Goal: Information Seeking & Learning: Find specific page/section

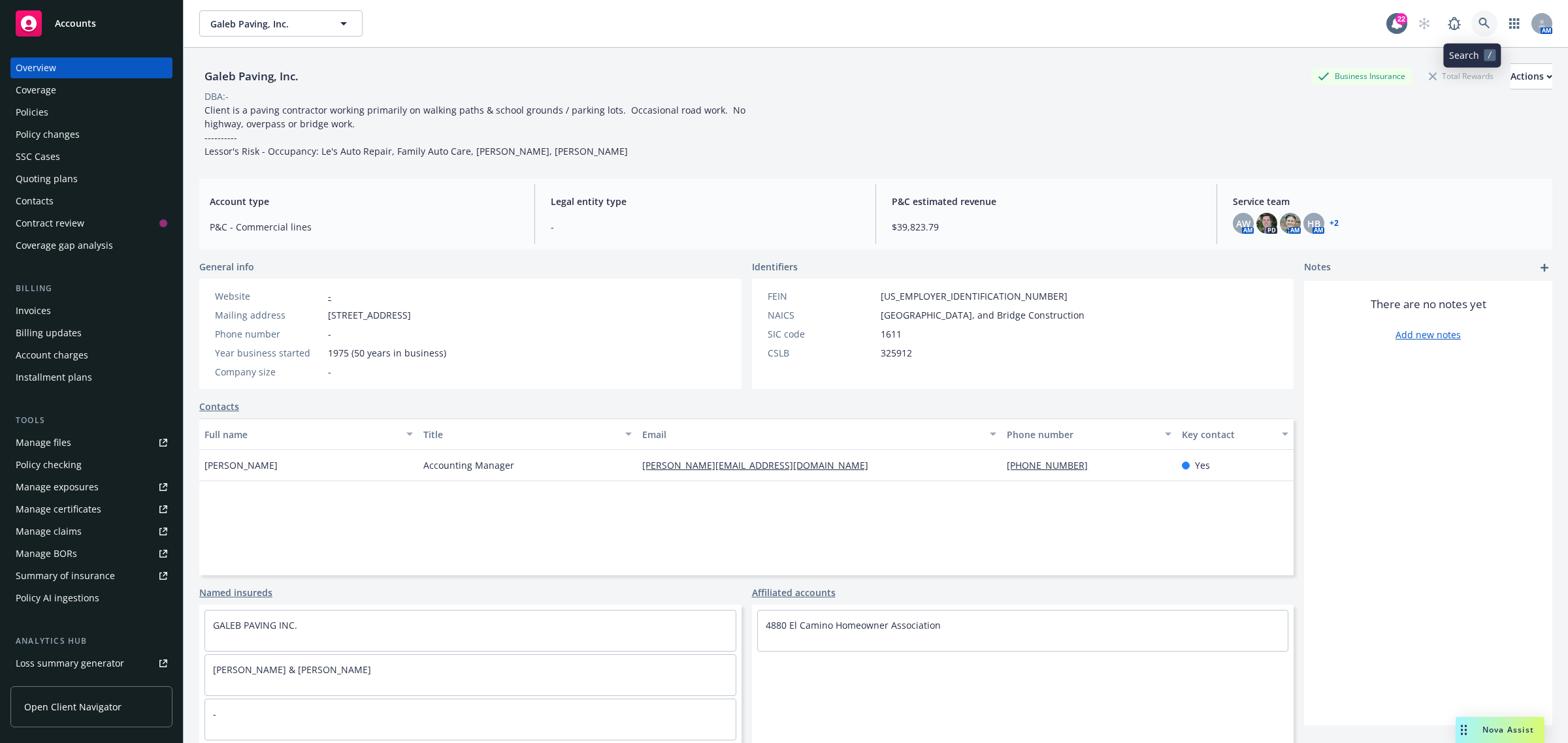
click at [1478, 23] on icon at bounding box center [1484, 24] width 11 height 11
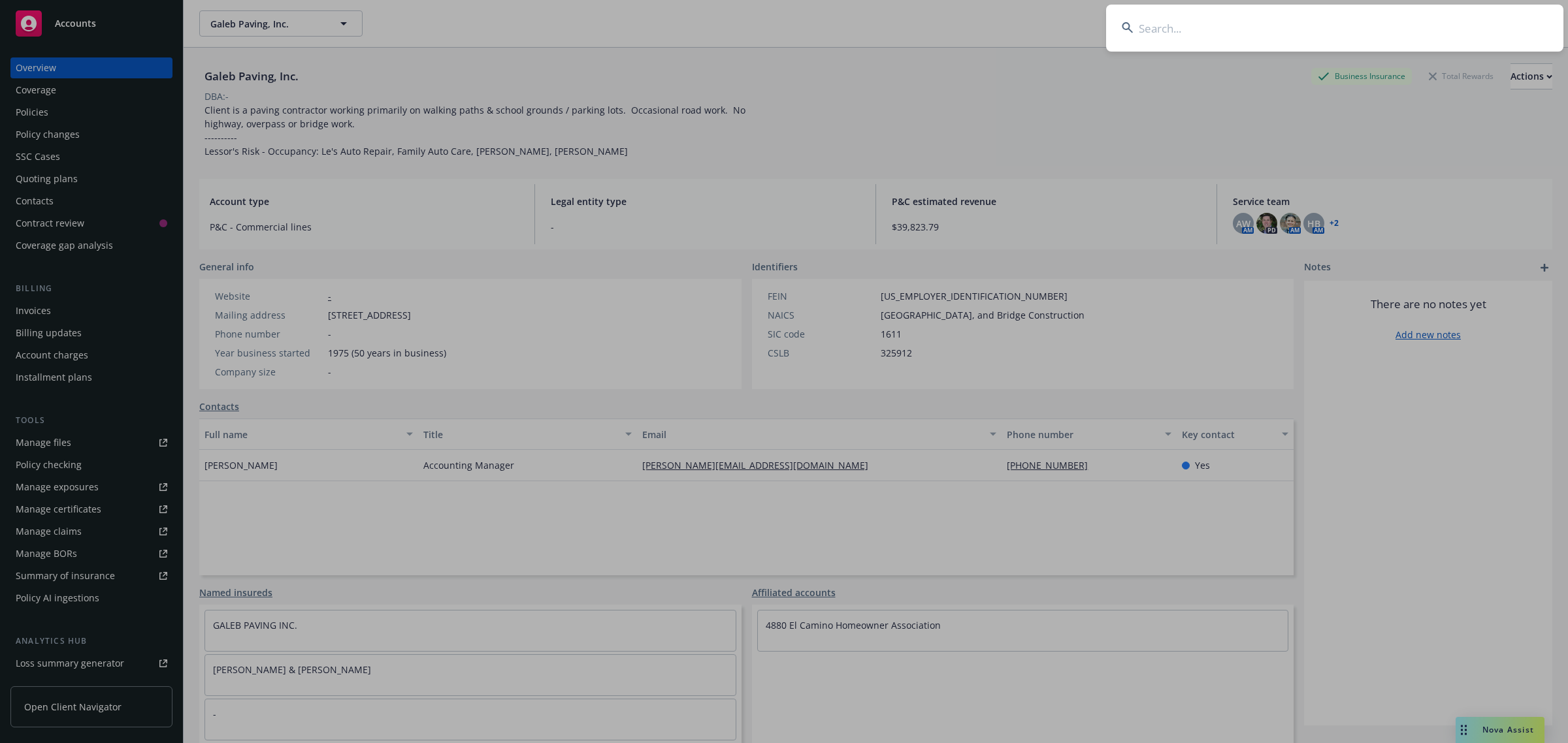
click at [1471, 23] on input at bounding box center [1334, 28] width 457 height 47
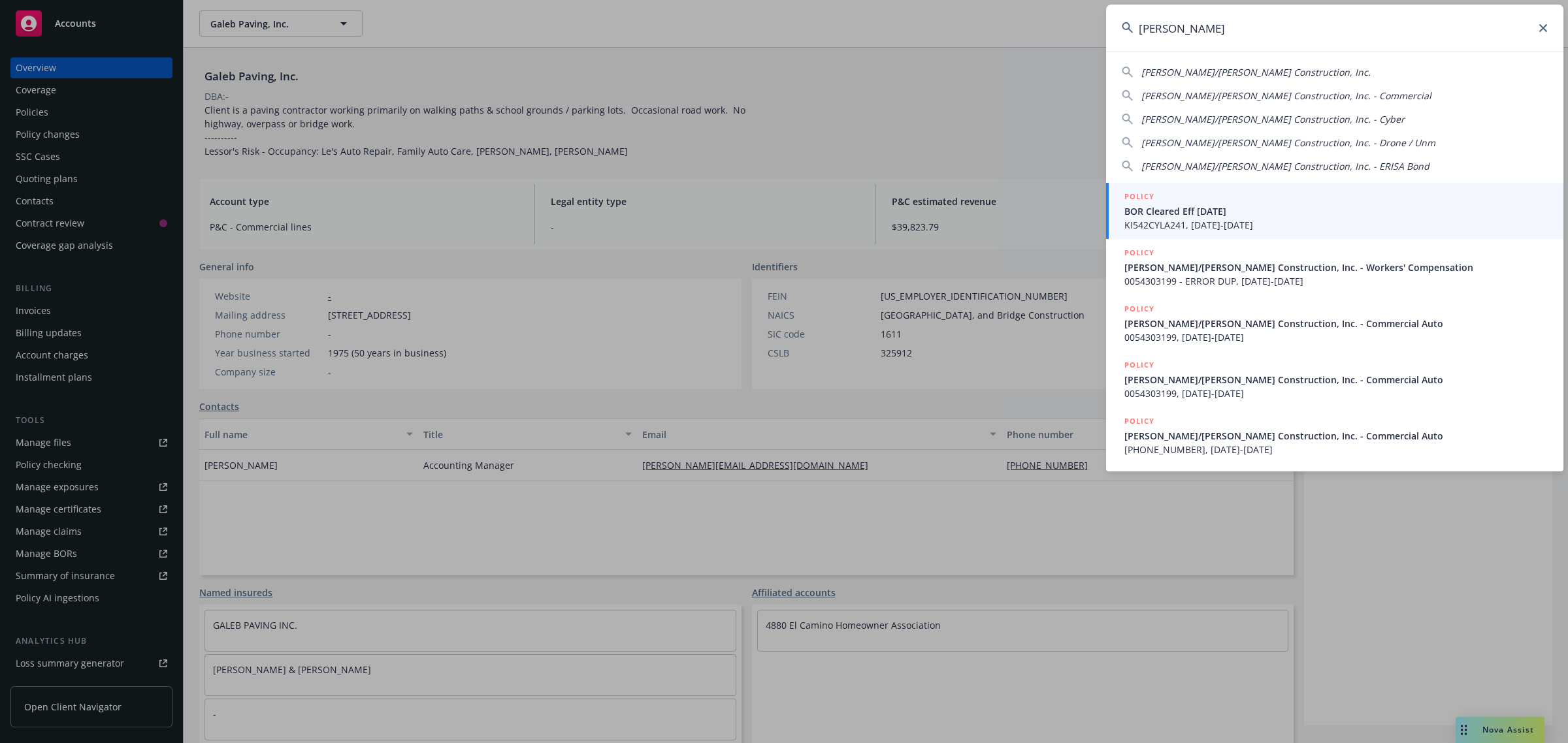
click at [1209, 72] on span "[PERSON_NAME]/[PERSON_NAME] Construction, Inc." at bounding box center [1256, 72] width 229 height 12
type input "[PERSON_NAME]/[PERSON_NAME] Construction, Inc."
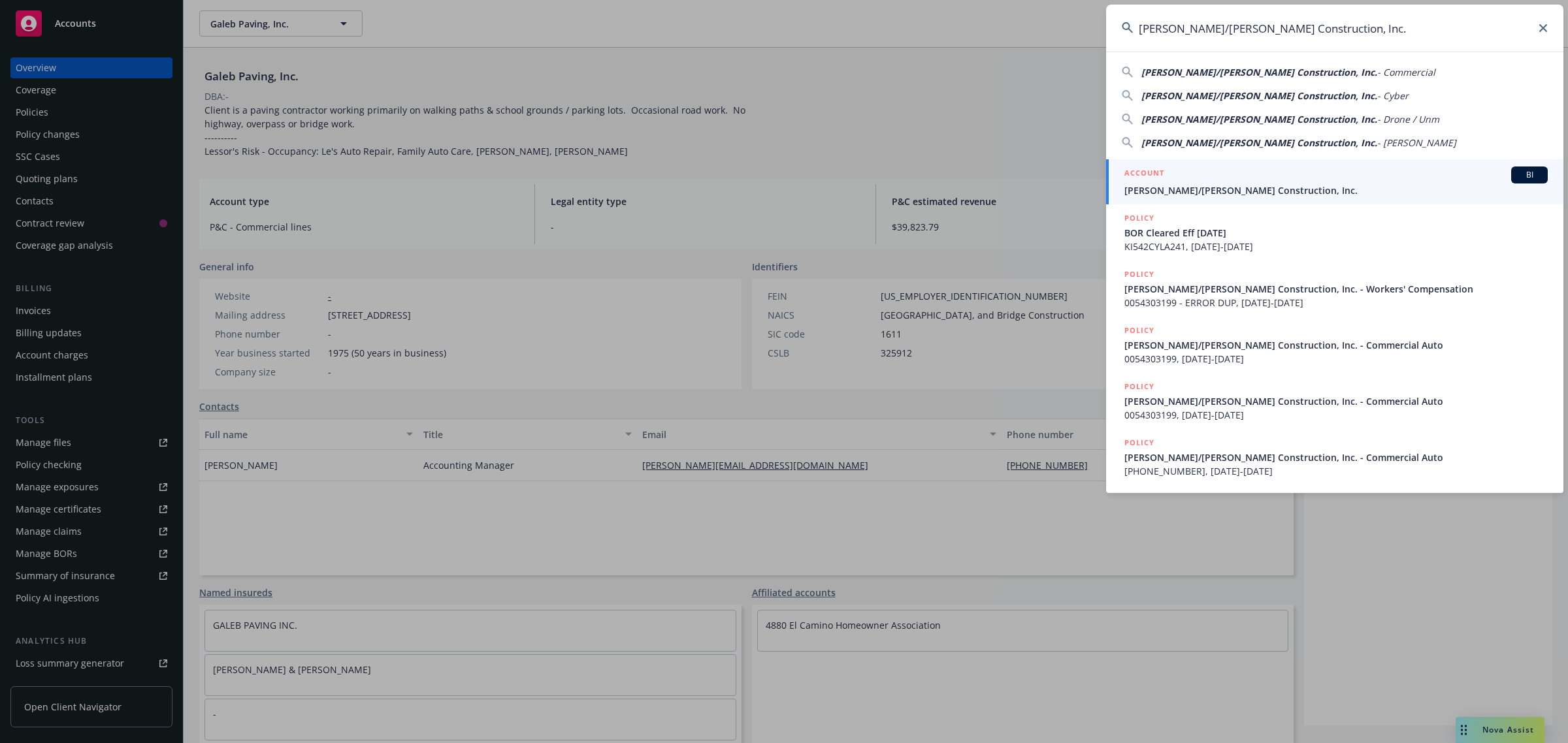
click at [1194, 193] on span "[PERSON_NAME]/[PERSON_NAME] Construction, Inc." at bounding box center [1336, 190] width 424 height 14
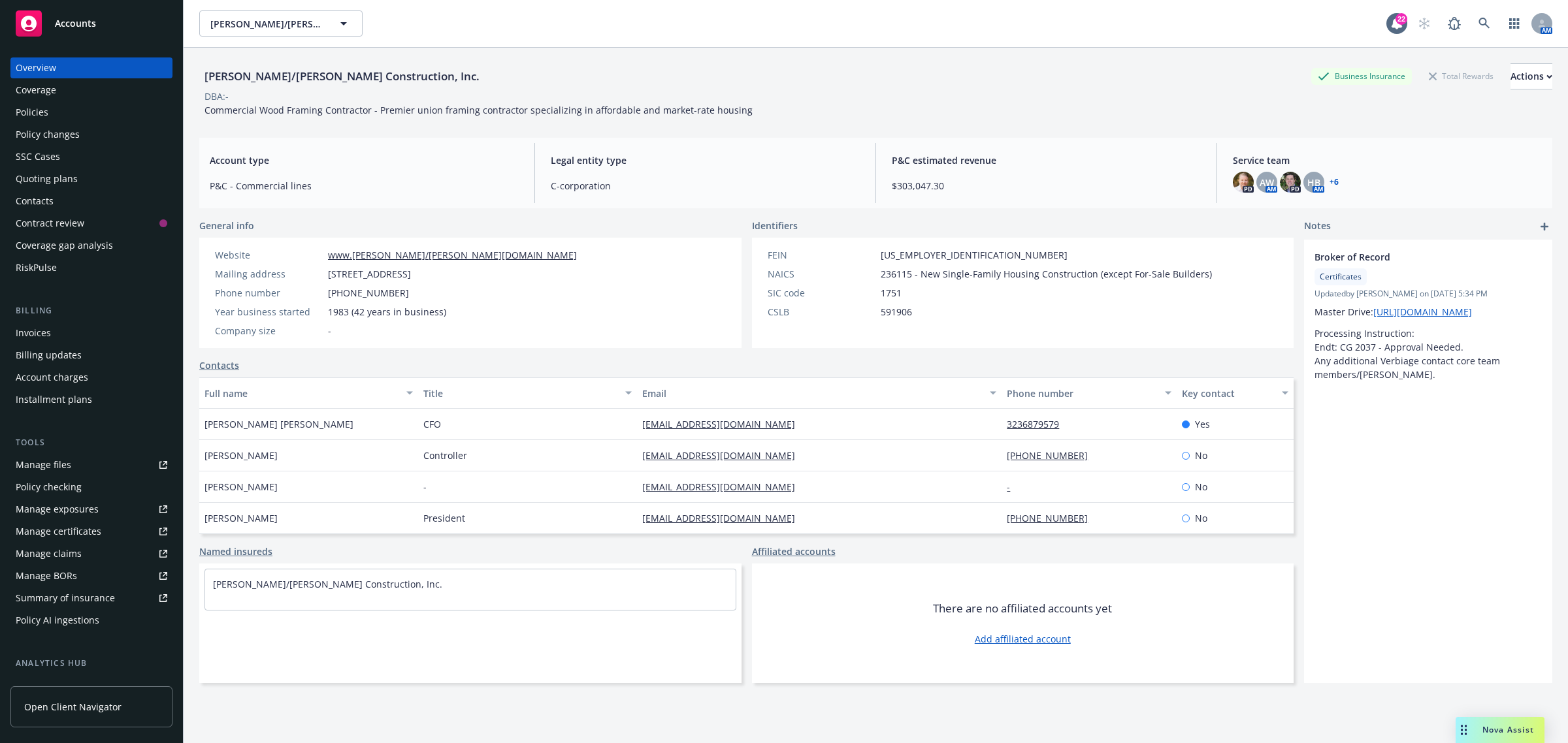
click at [46, 112] on div "Policies" at bounding box center [32, 112] width 33 height 21
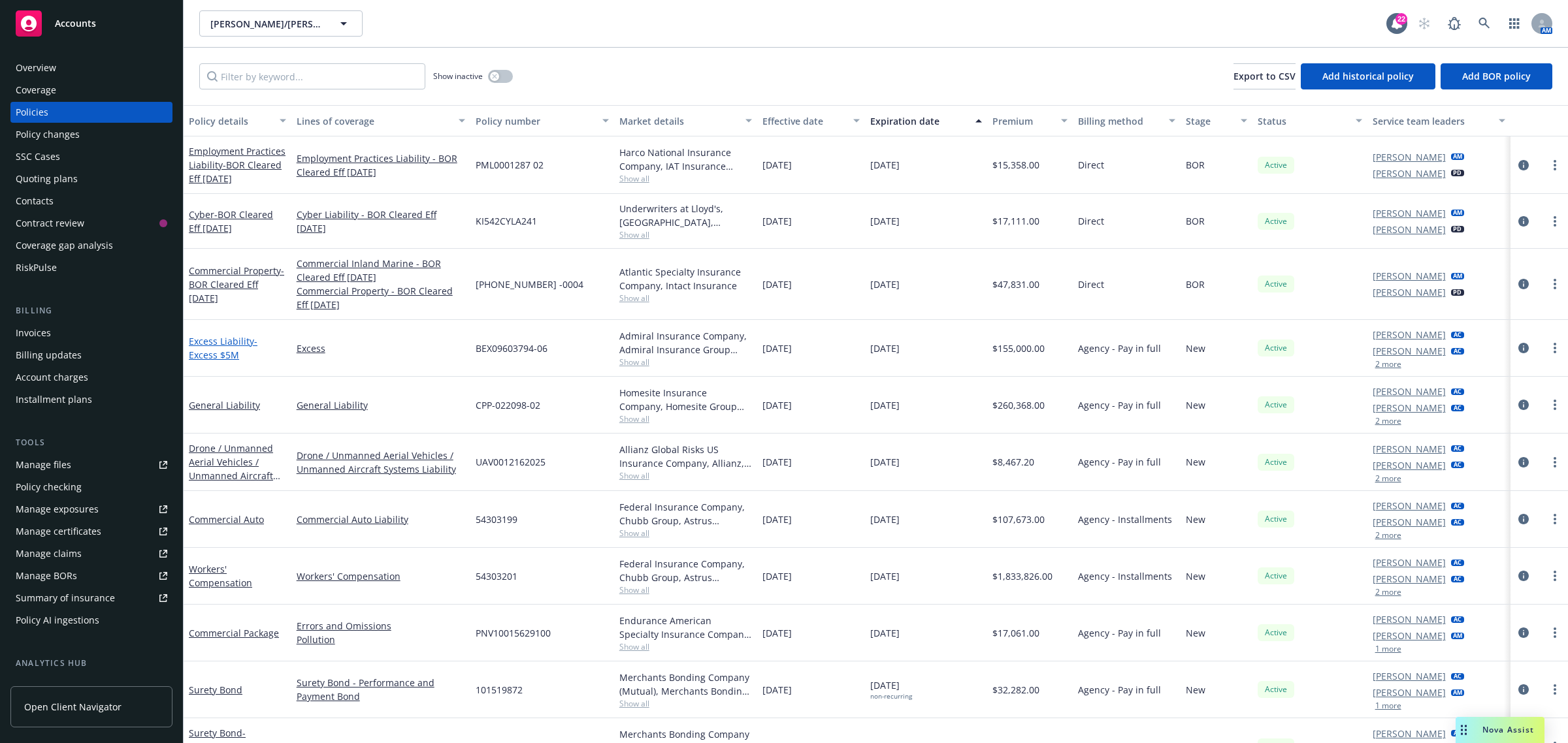
click at [219, 355] on span "- Excess $5M" at bounding box center [223, 348] width 69 height 26
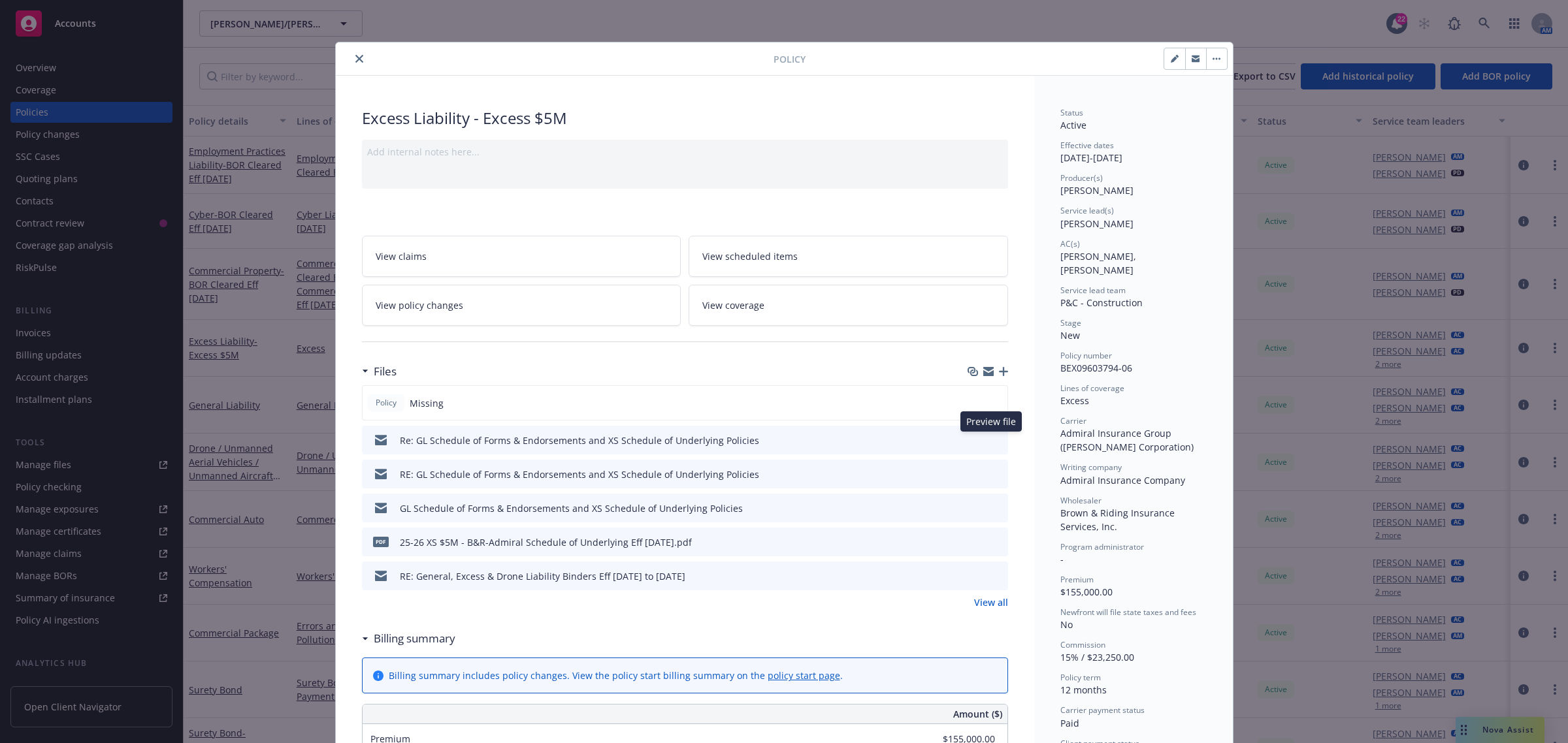
click at [991, 442] on icon "preview file" at bounding box center [995, 439] width 11 height 9
click at [991, 442] on icon at bounding box center [997, 440] width 14 height 14
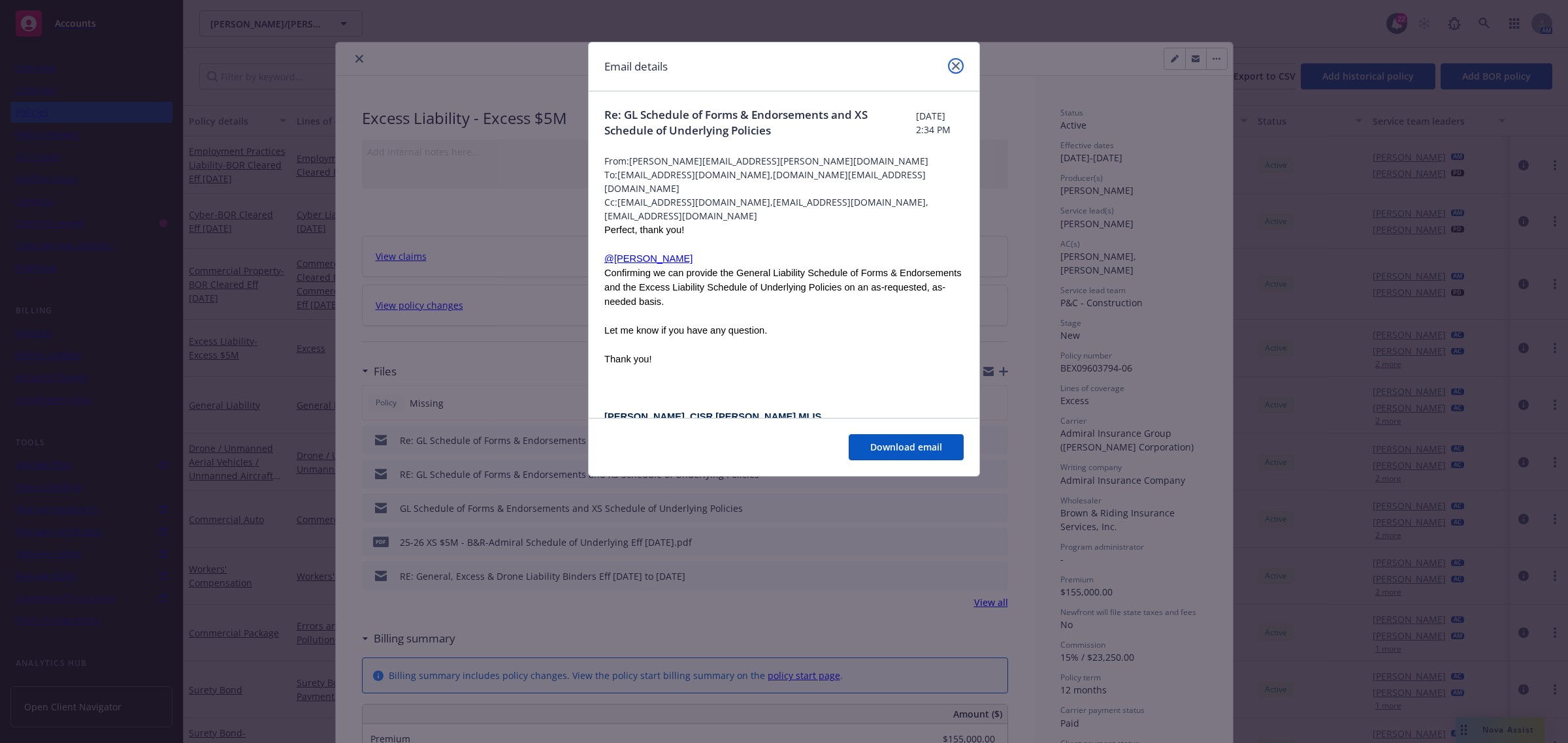
click at [957, 69] on icon "close" at bounding box center [955, 66] width 8 height 8
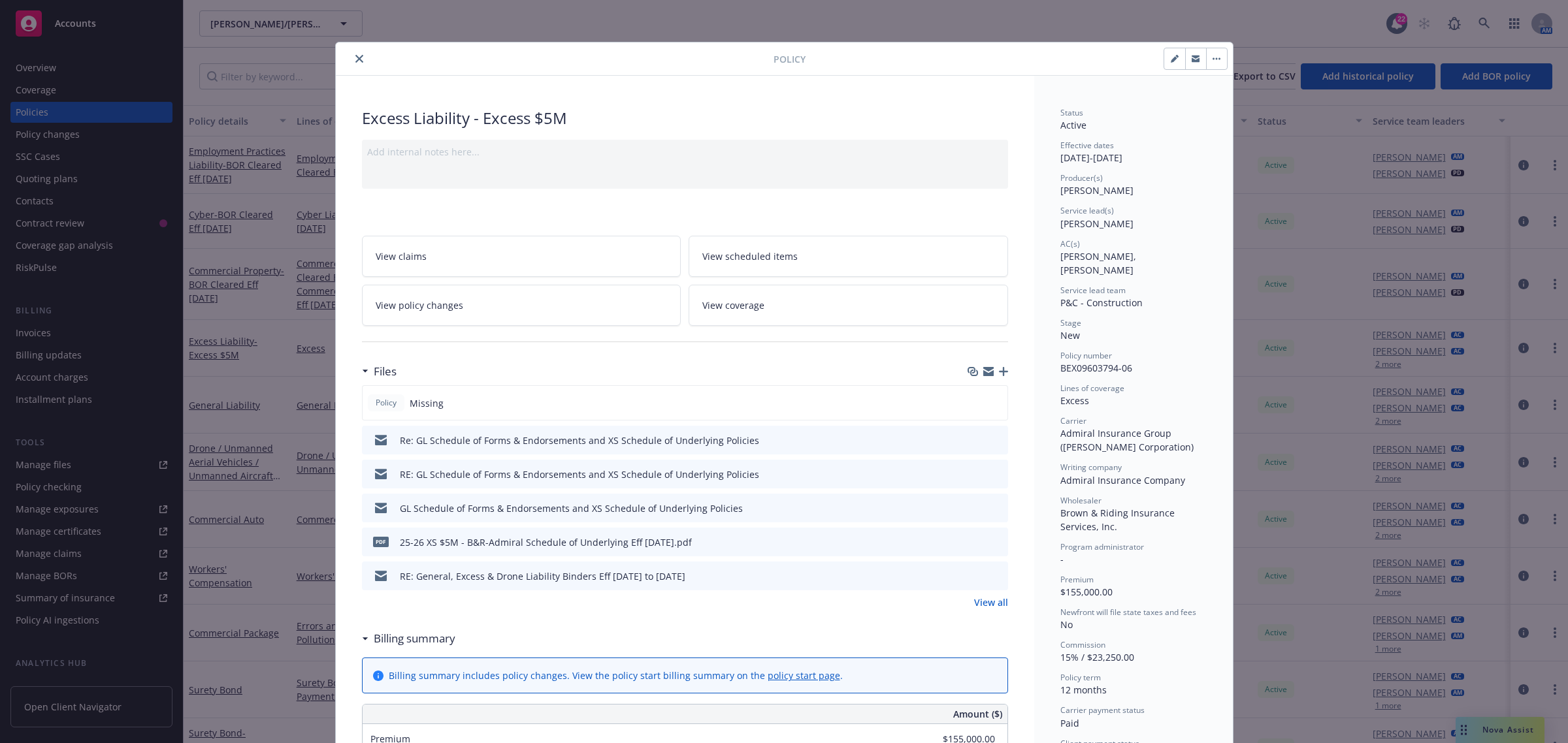
click at [990, 572] on icon "preview file" at bounding box center [995, 575] width 11 height 9
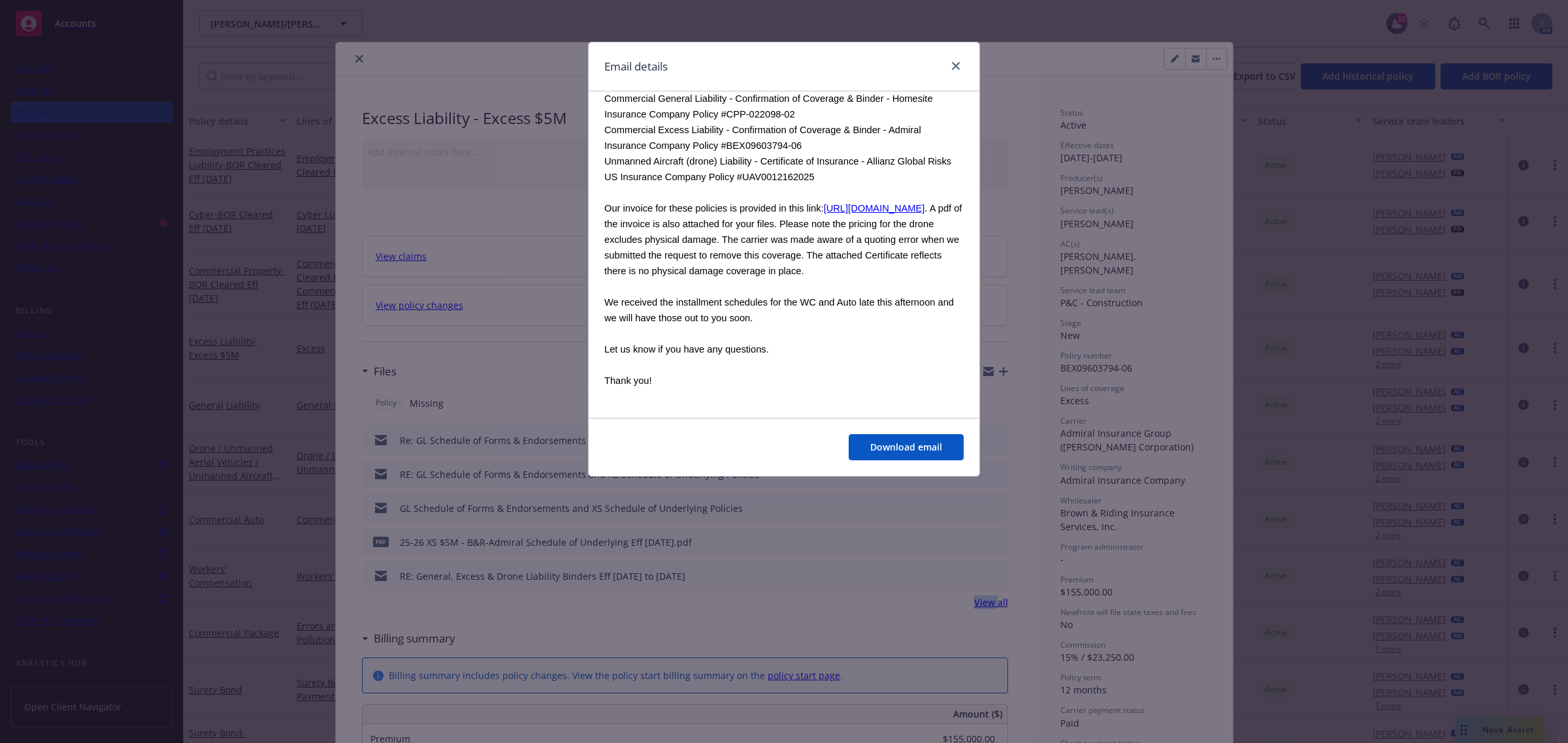
scroll to position [408, 0]
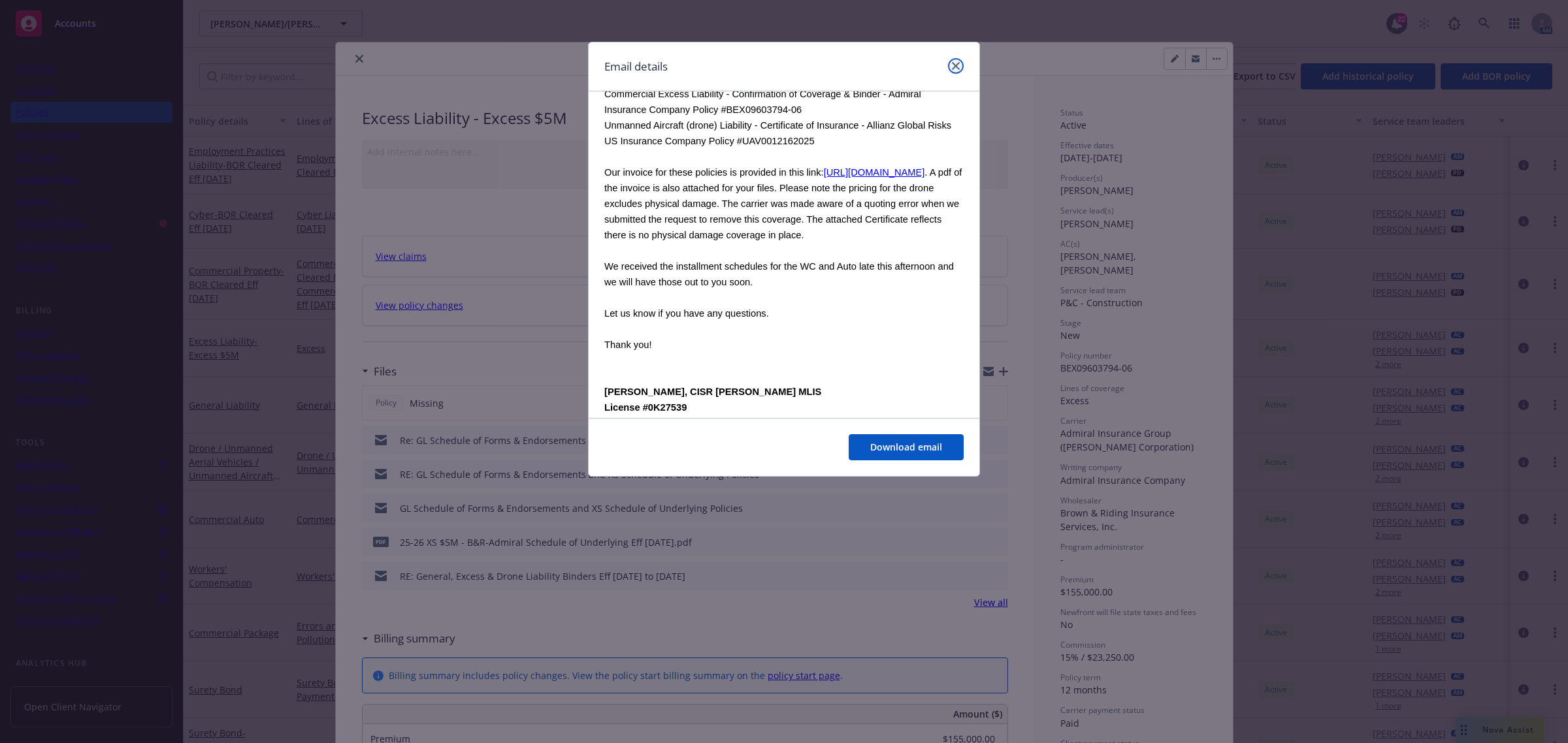
click at [950, 70] on link "close" at bounding box center [956, 66] width 16 height 16
click at [950, 70] on div at bounding box center [1016, 59] width 422 height 22
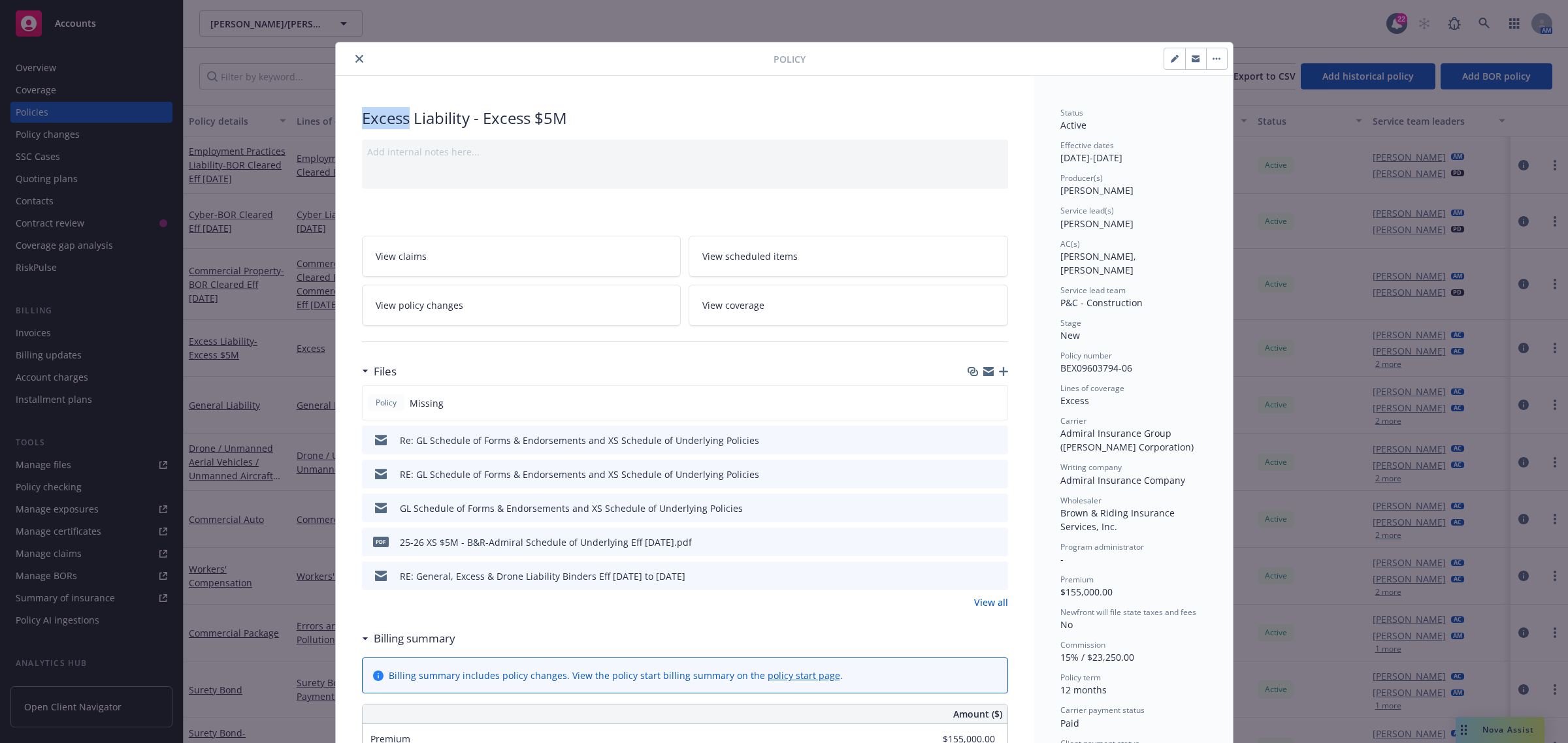
click at [355, 55] on icon "close" at bounding box center [359, 59] width 8 height 8
